Goal: Check status: Check status

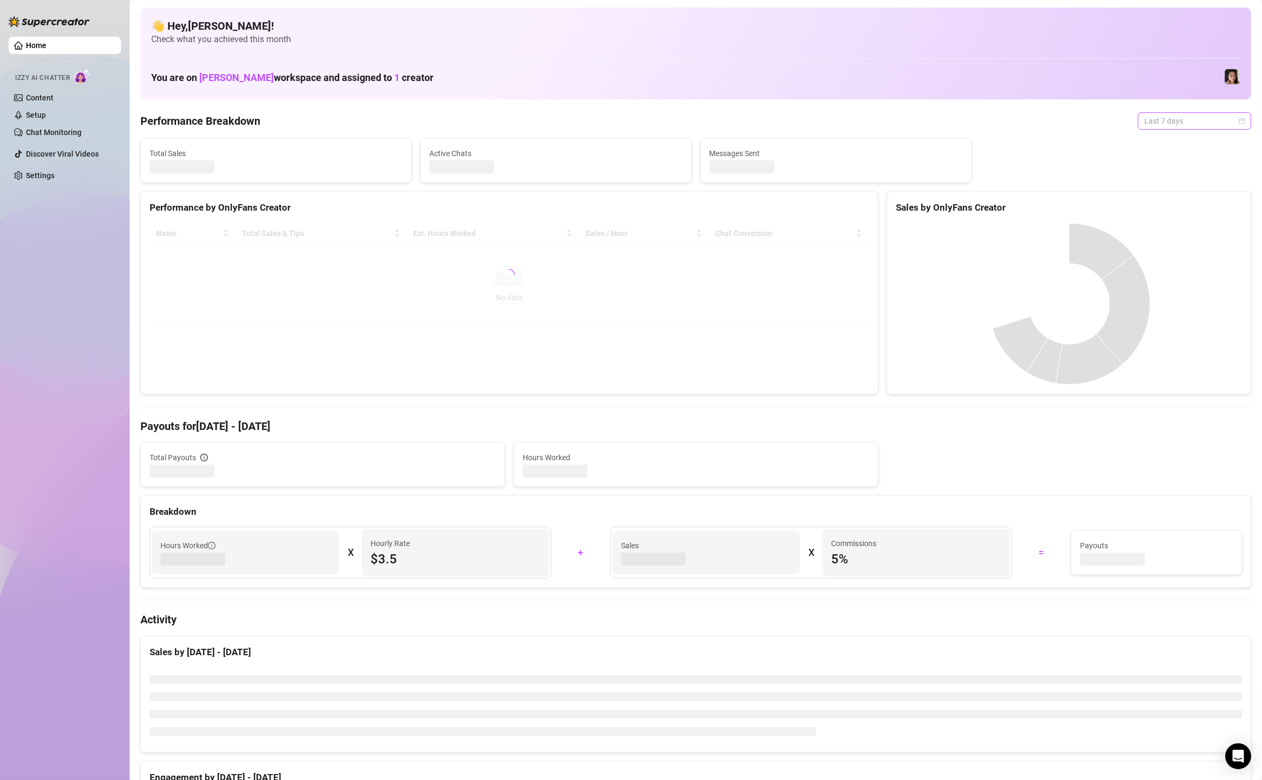
click at [1184, 123] on span "Last 7 days" at bounding box center [1194, 121] width 100 height 16
click at [1218, 117] on span "Last 7 days" at bounding box center [1194, 121] width 100 height 16
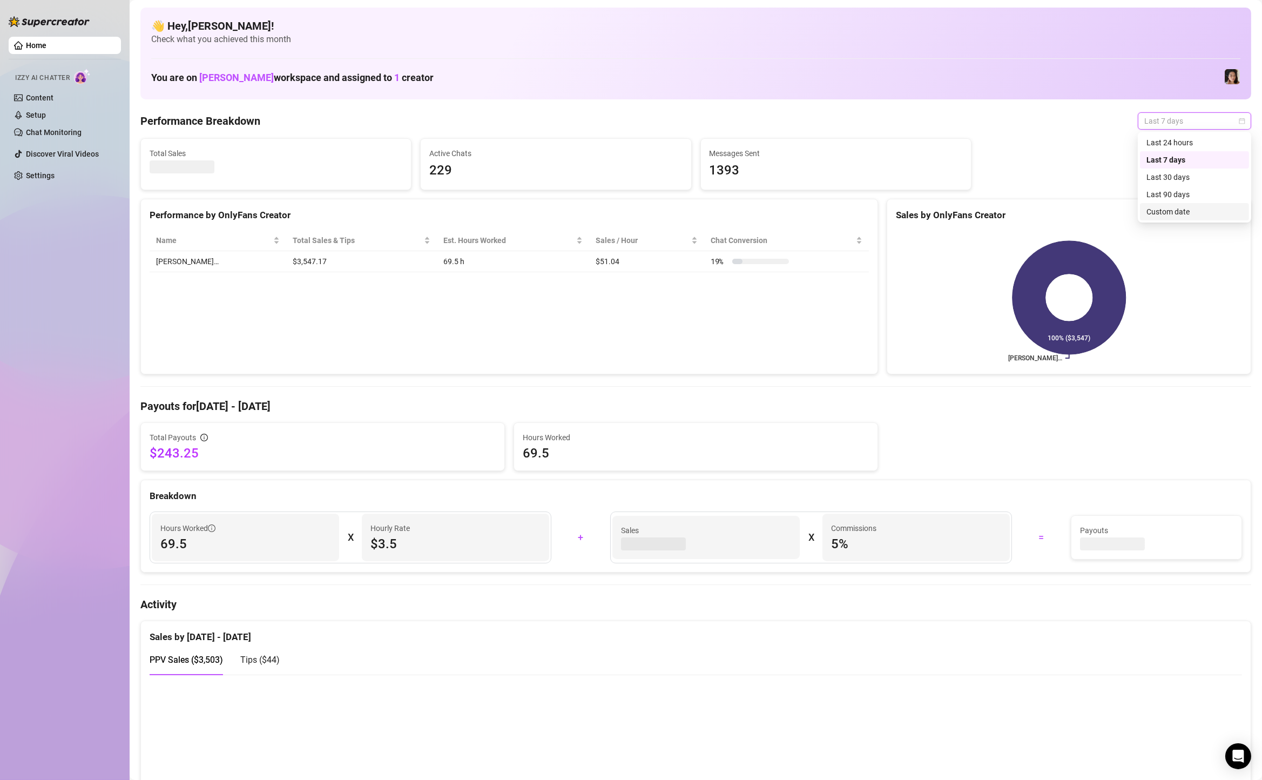
click at [1199, 207] on div "Custom date" at bounding box center [1194, 212] width 96 height 12
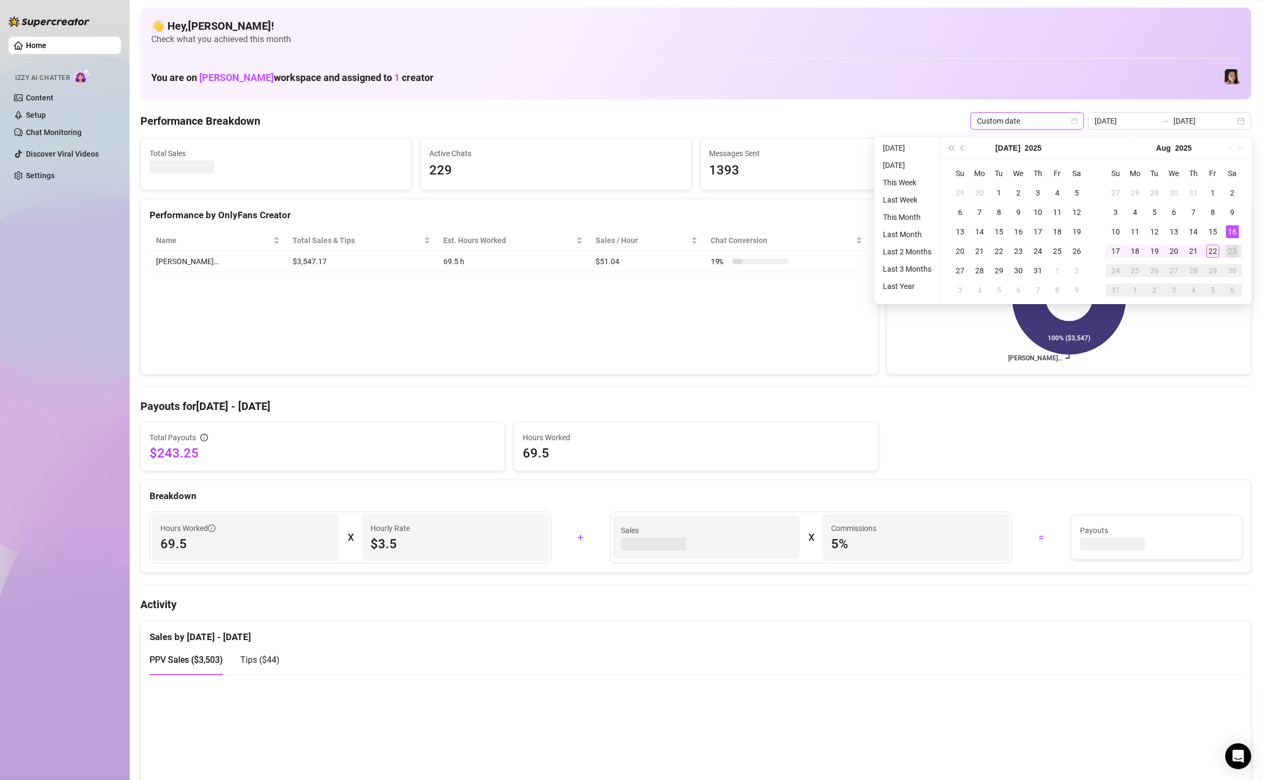
type input "[DATE]"
click at [1229, 231] on div "16" at bounding box center [1232, 231] width 13 height 13
type input "[DATE]"
click at [1214, 246] on div "22" at bounding box center [1212, 251] width 13 height 13
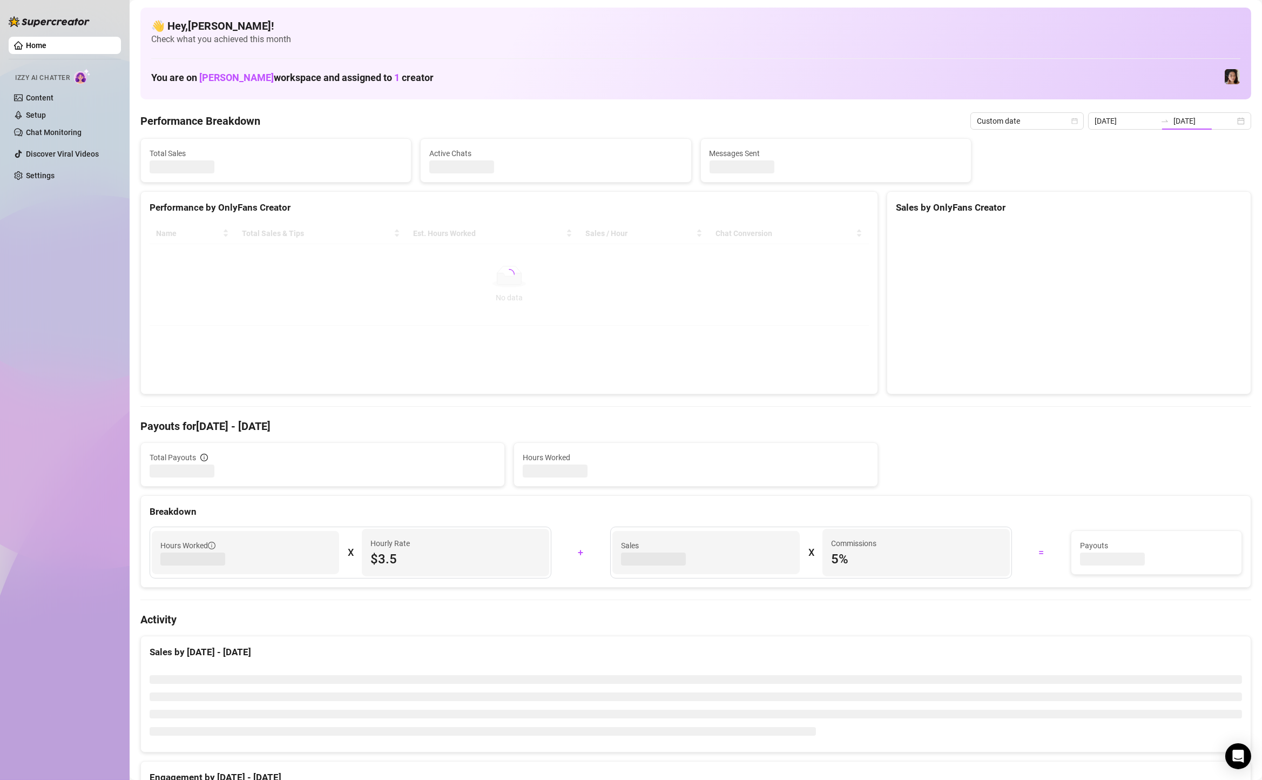
type input "[DATE]"
